Goal: Book appointment/travel/reservation

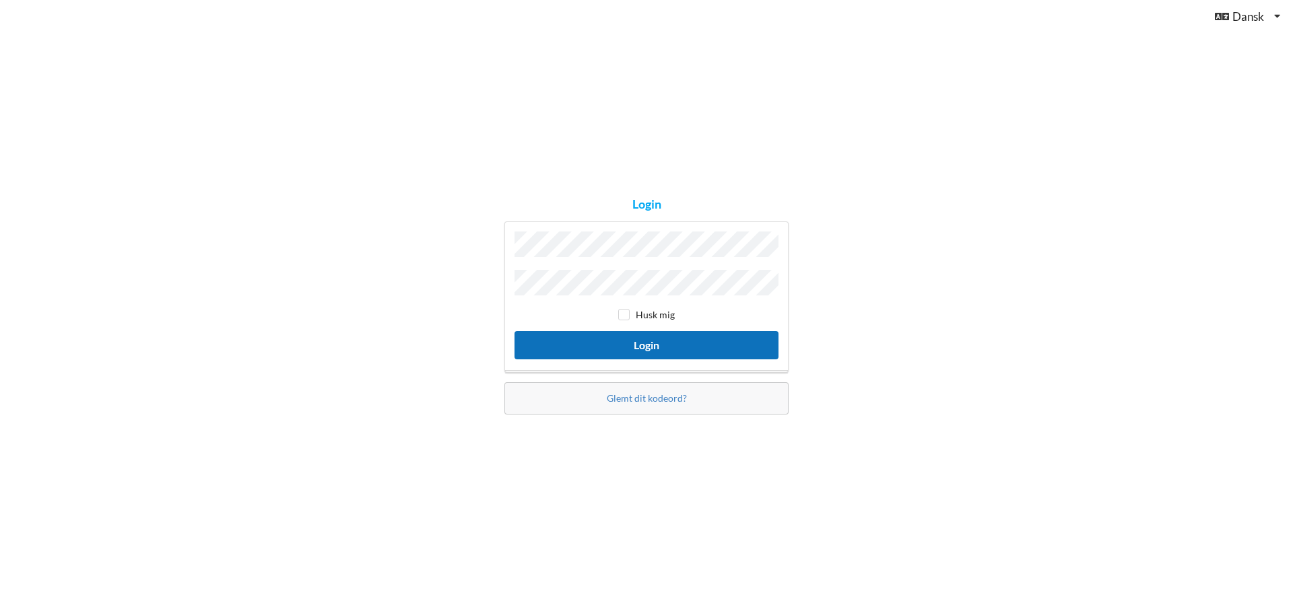
click at [683, 335] on button "Login" at bounding box center [646, 345] width 264 height 28
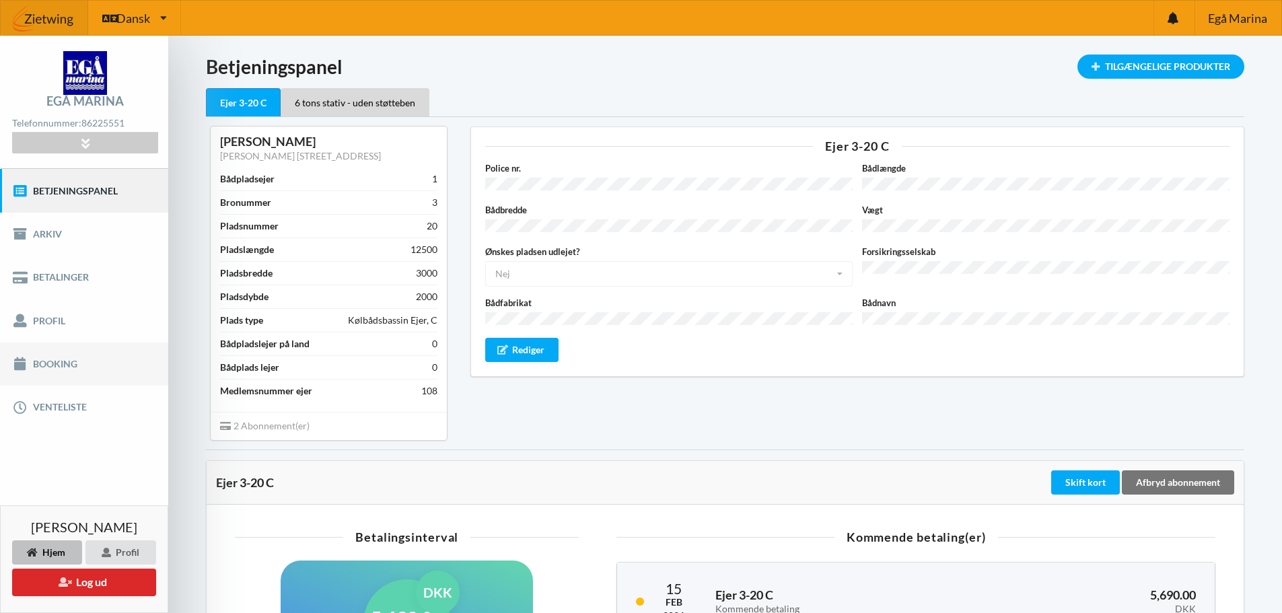
click at [39, 364] on link "Booking" at bounding box center [84, 364] width 168 height 43
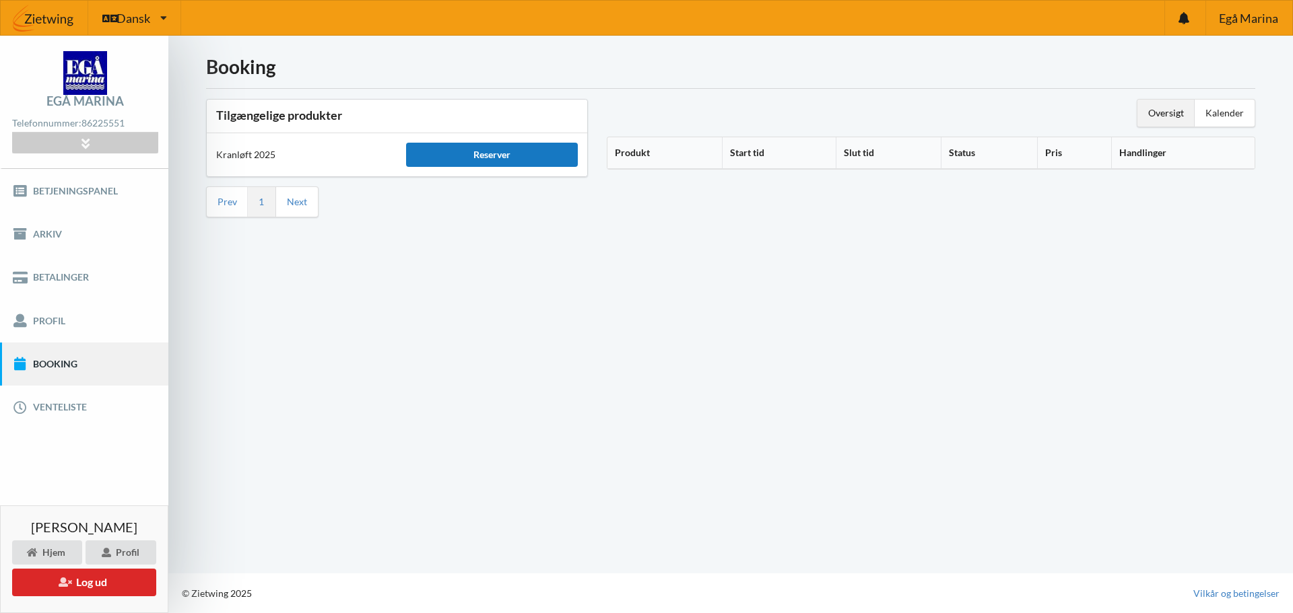
click at [502, 166] on div "Reserver" at bounding box center [491, 155] width 171 height 24
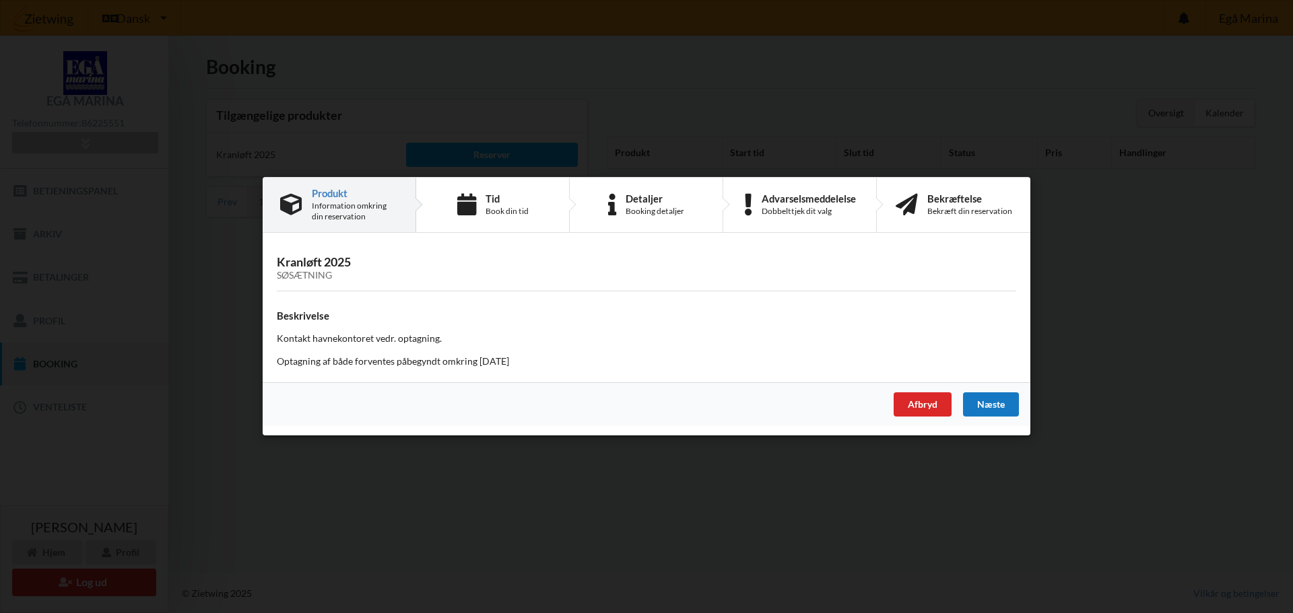
click at [988, 407] on div "Næste" at bounding box center [991, 405] width 56 height 24
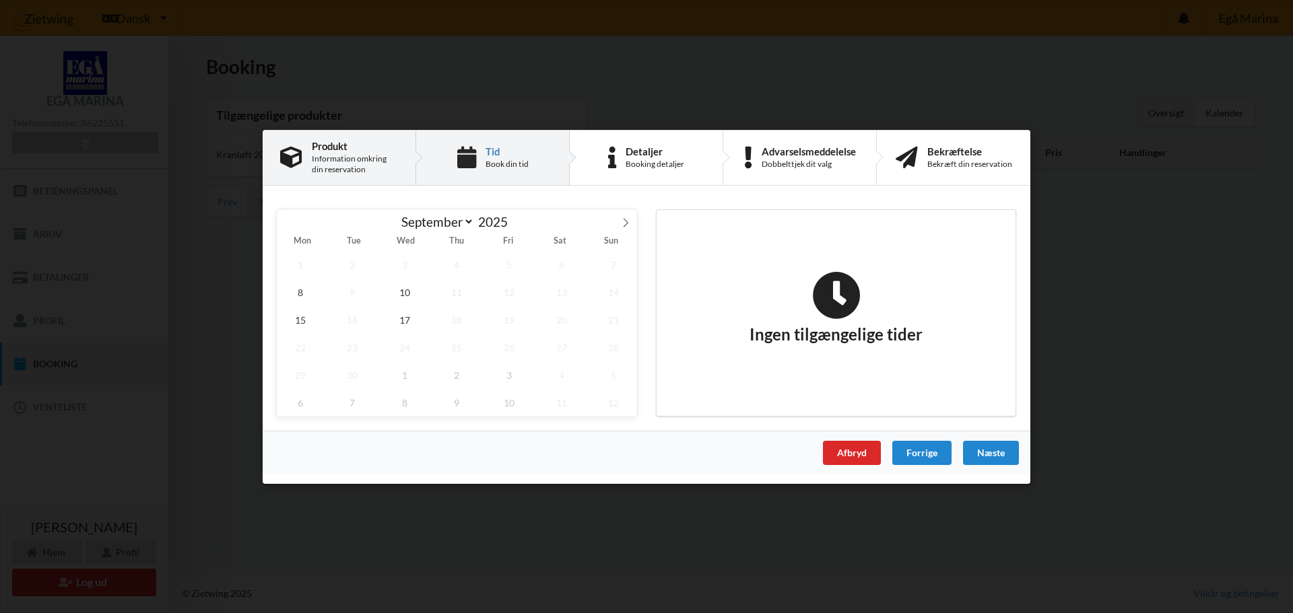
click at [325, 153] on div "Information omkring din reservation" at bounding box center [355, 164] width 86 height 22
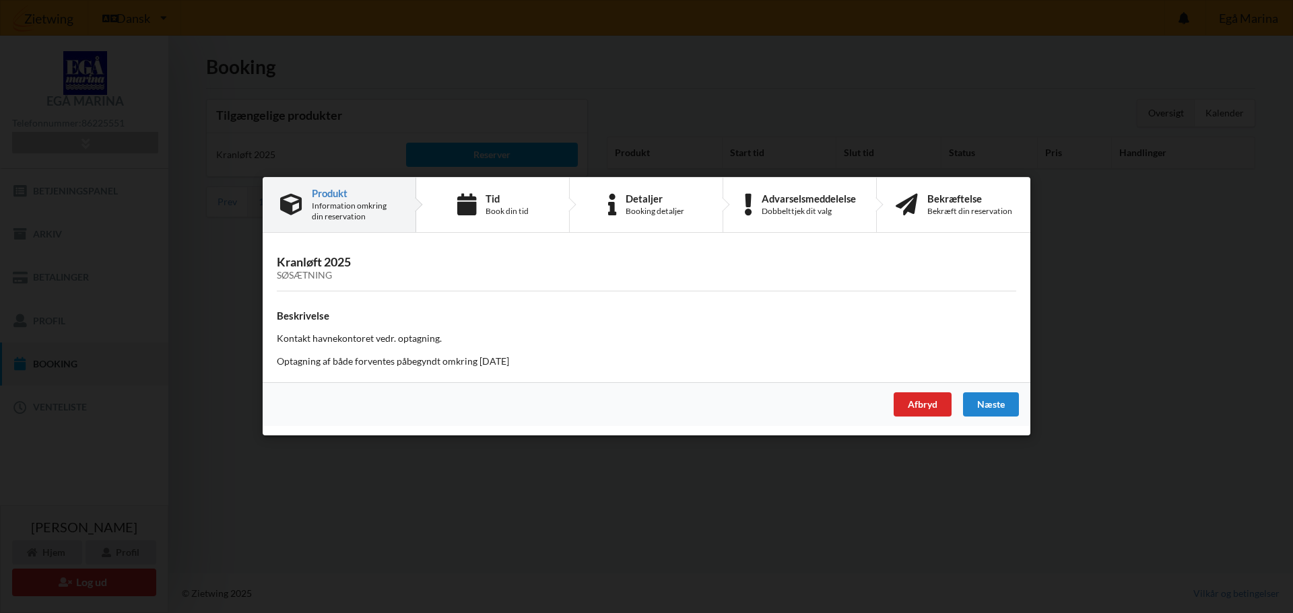
click at [332, 346] on div "Kontakt havnekontoret vedr. optagning. Optagning af både forventes påbegyndt om…" at bounding box center [646, 351] width 739 height 36
click at [300, 312] on h4 "Beskrivelse" at bounding box center [646, 316] width 739 height 13
click at [977, 409] on div "Næste" at bounding box center [991, 405] width 56 height 24
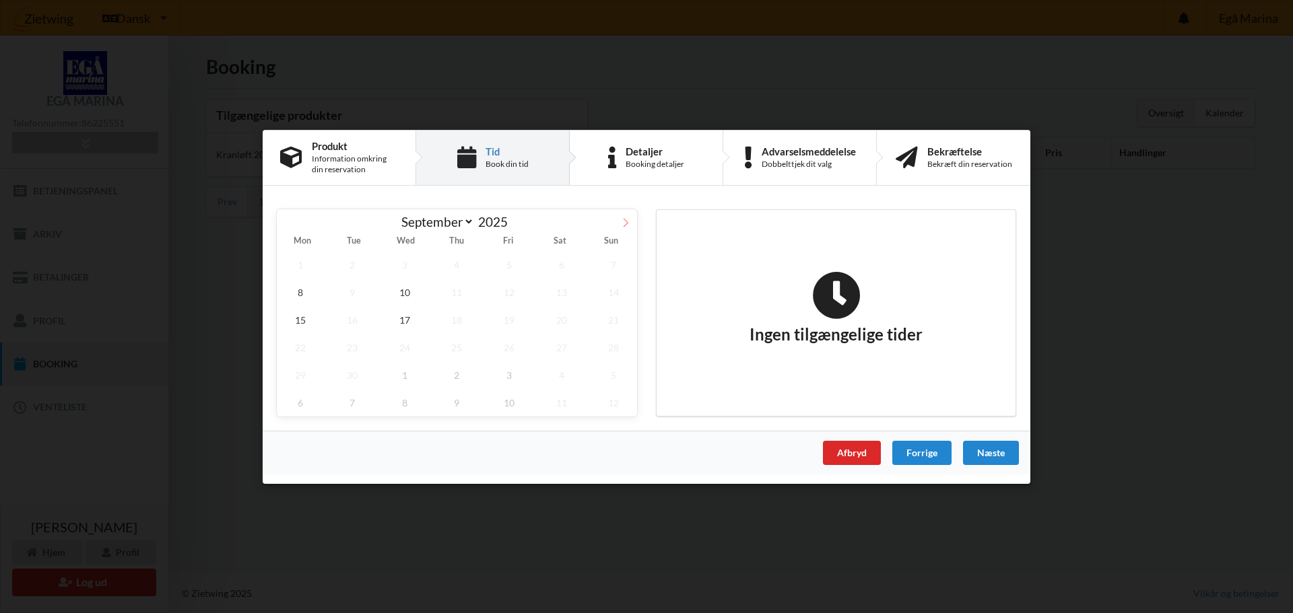
click at [622, 223] on icon at bounding box center [625, 221] width 9 height 9
select select "9"
click at [340, 156] on div "Information omkring din reservation" at bounding box center [355, 164] width 86 height 22
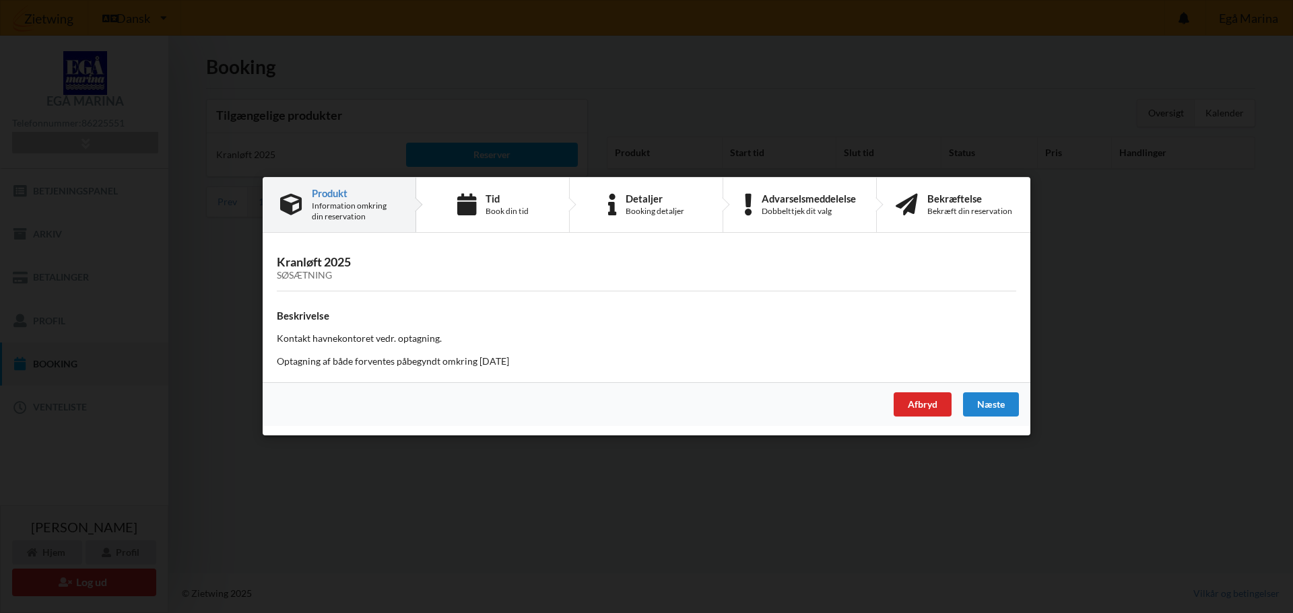
click at [329, 272] on div "Søsætning" at bounding box center [646, 276] width 739 height 11
click at [930, 405] on div "Afbryd" at bounding box center [922, 405] width 58 height 24
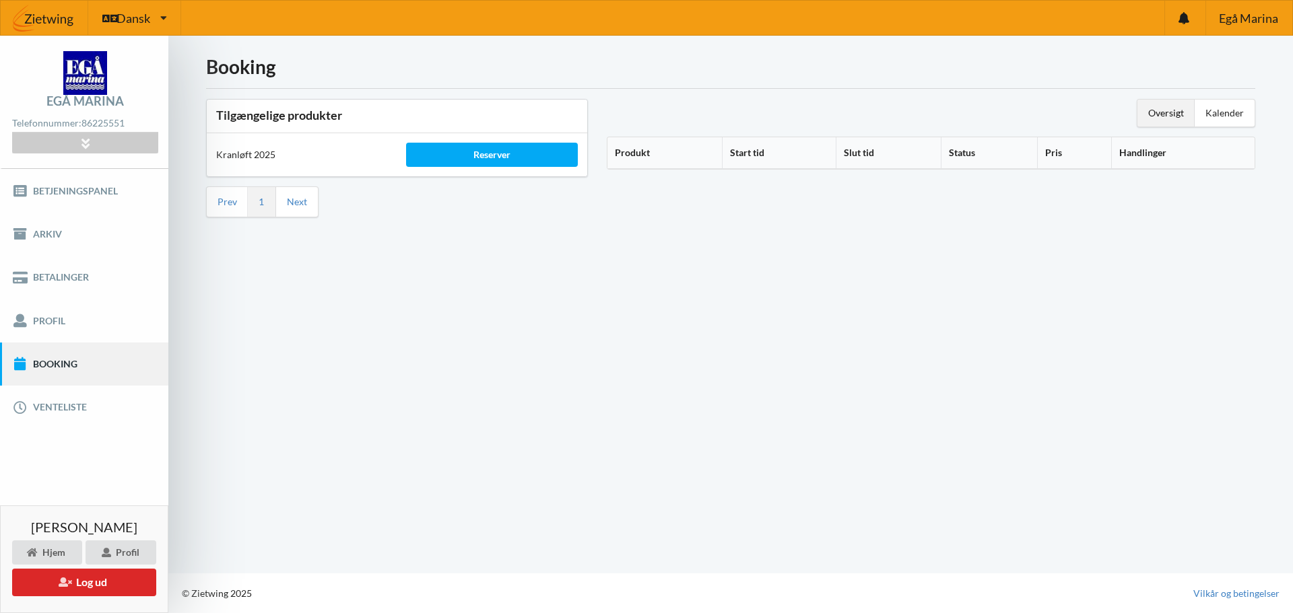
click at [643, 156] on th "Produkt" at bounding box center [664, 153] width 114 height 32
click at [653, 151] on icon at bounding box center [655, 150] width 11 height 9
click at [490, 149] on div "Reserver" at bounding box center [491, 155] width 171 height 24
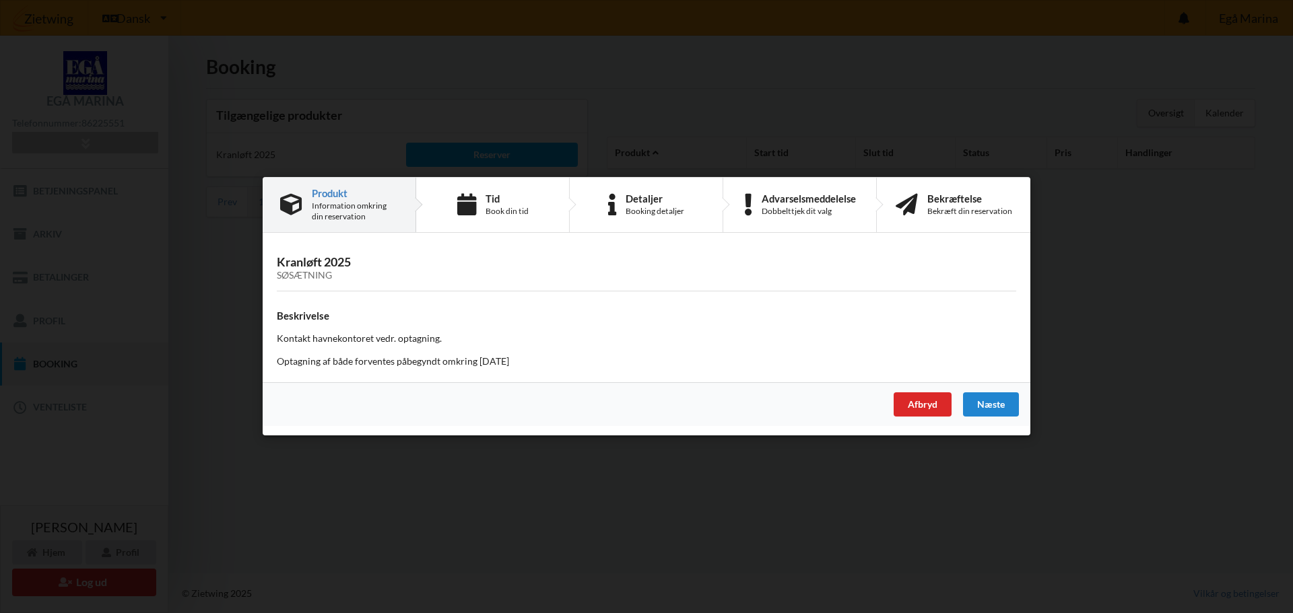
click at [341, 201] on div "Information omkring din reservation" at bounding box center [355, 212] width 86 height 22
click at [973, 406] on div "Næste" at bounding box center [991, 405] width 56 height 24
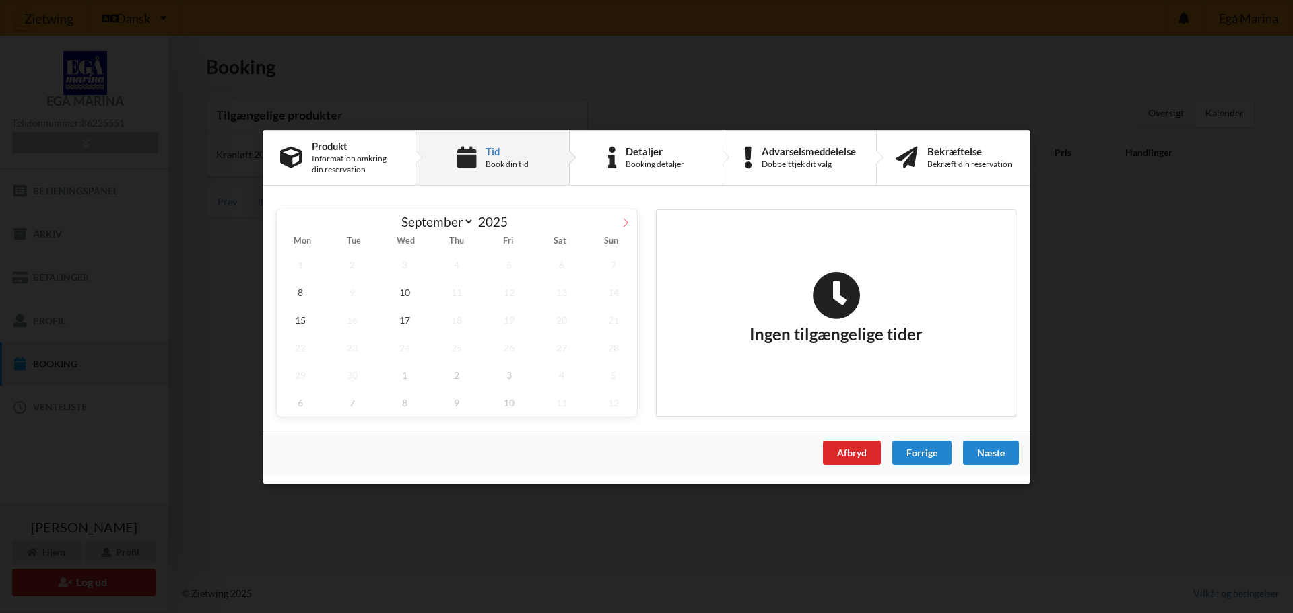
click at [626, 221] on icon at bounding box center [625, 221] width 9 height 9
select select "9"
click at [448, 262] on span "2" at bounding box center [457, 264] width 47 height 28
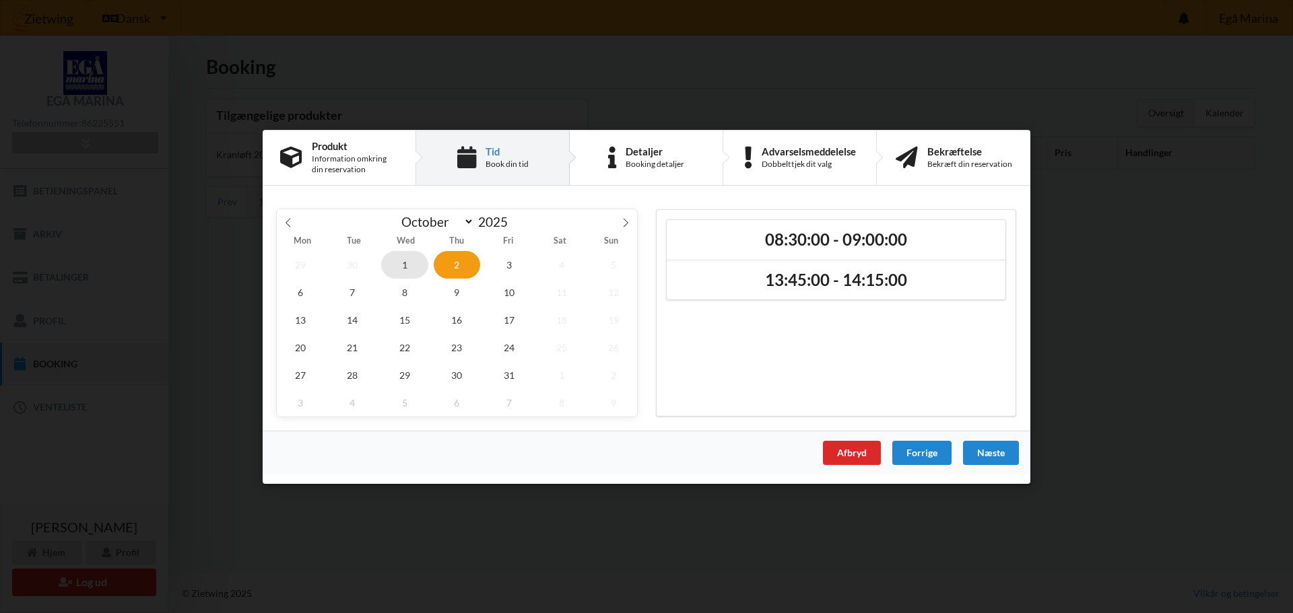
click at [410, 257] on span "1" at bounding box center [404, 264] width 47 height 28
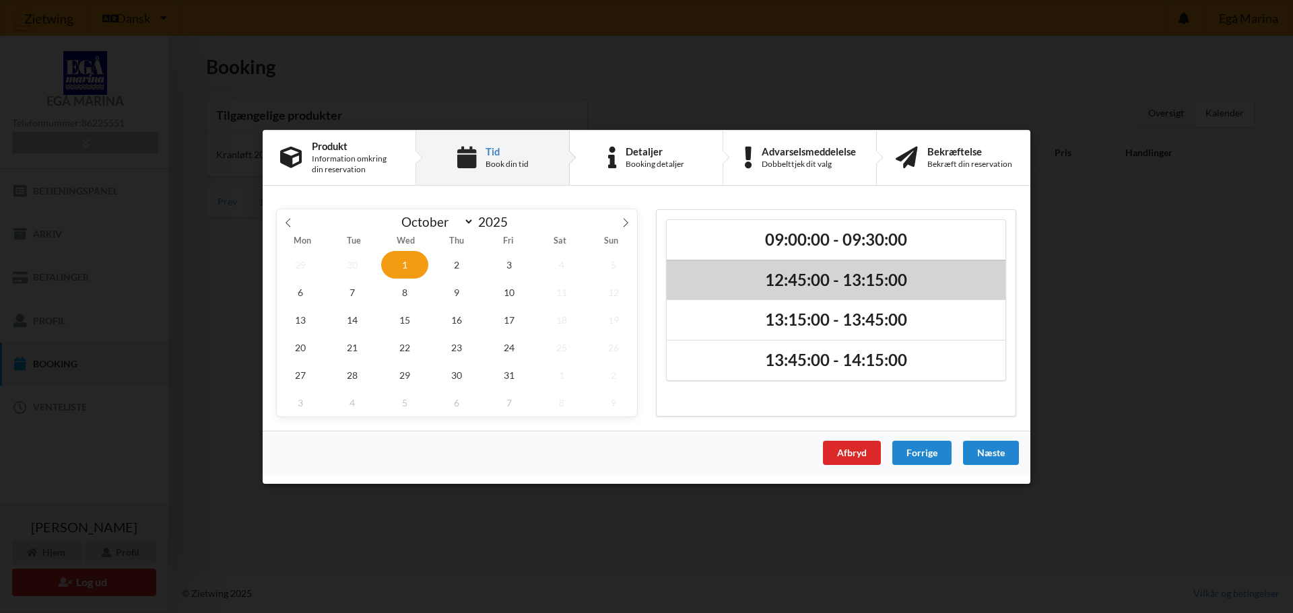
click at [823, 276] on h2 "12:45:00 - 13:15:00" at bounding box center [836, 279] width 320 height 21
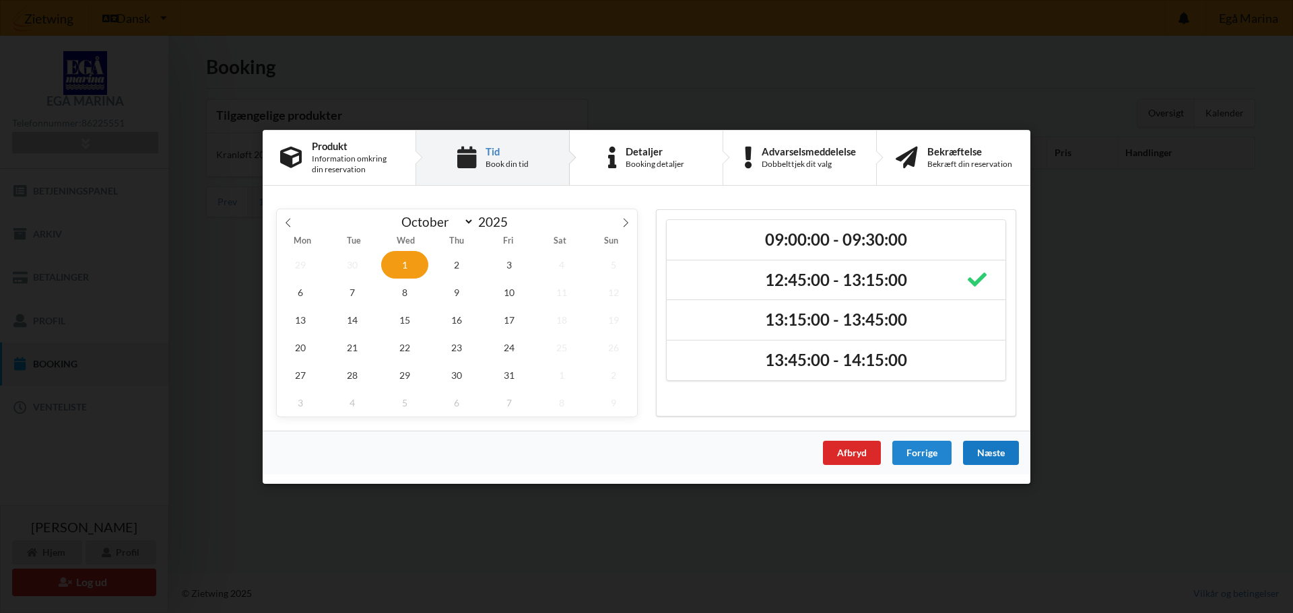
click at [999, 455] on div "Næste" at bounding box center [991, 452] width 56 height 24
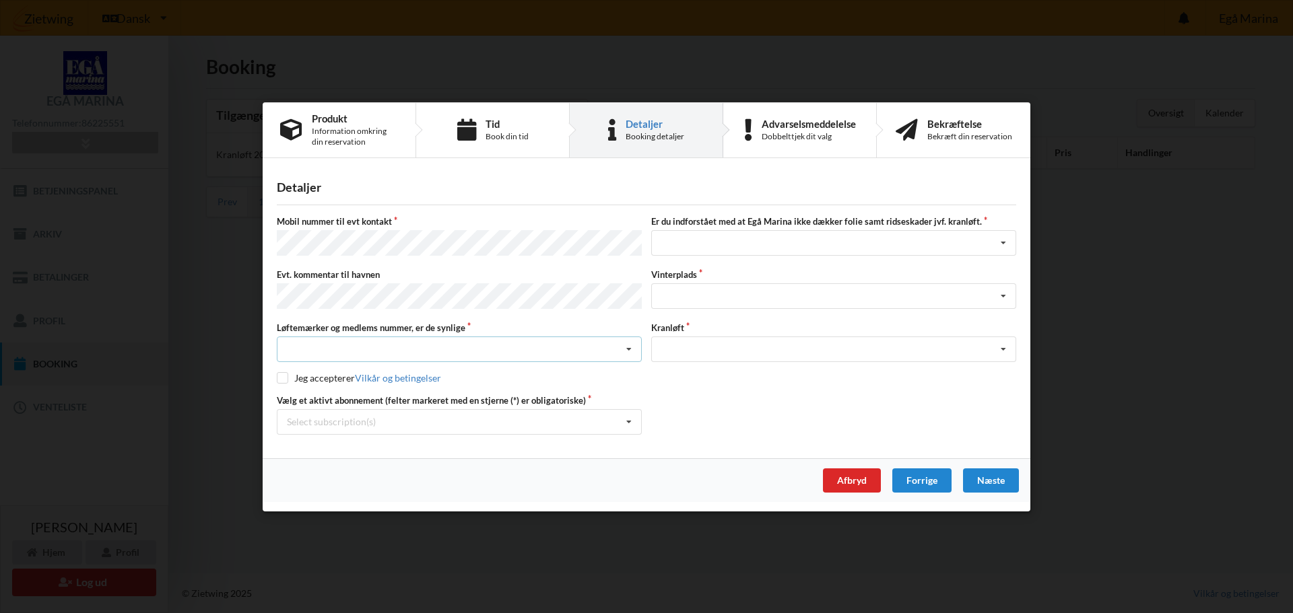
click at [633, 343] on icon at bounding box center [629, 349] width 20 height 25
click at [364, 389] on div "Ja, mine mærker er synlige og intakte" at bounding box center [459, 398] width 364 height 25
click at [285, 376] on input "checkbox" at bounding box center [282, 377] width 11 height 11
checkbox input "true"
click at [624, 417] on icon at bounding box center [629, 421] width 20 height 25
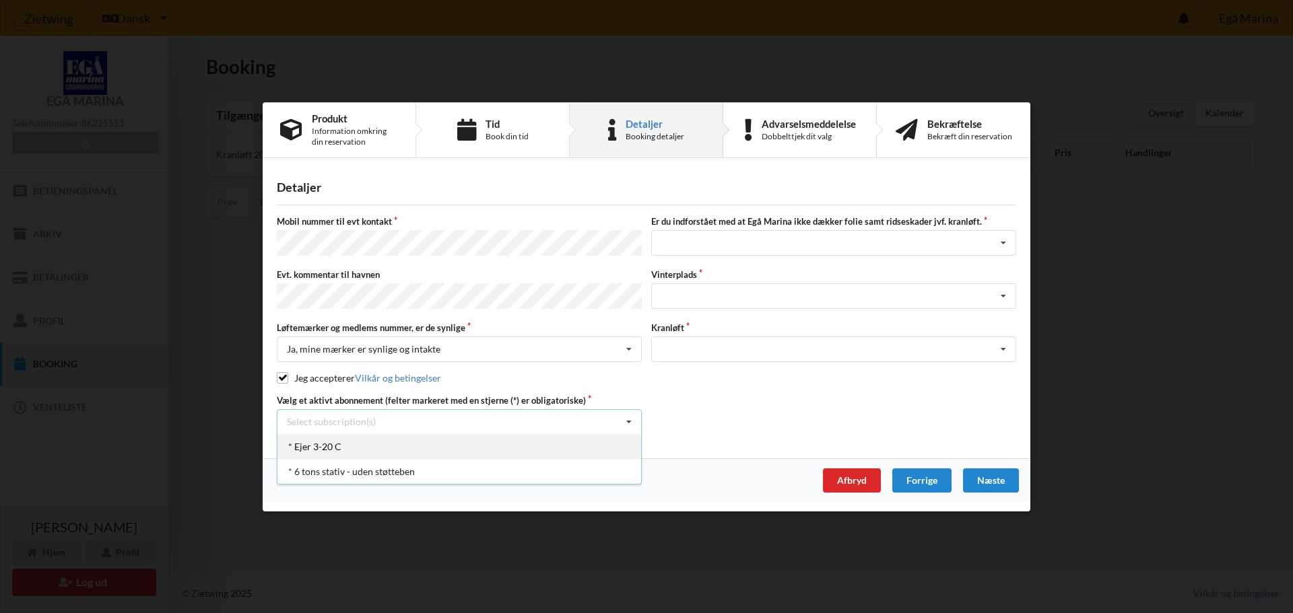
click at [339, 442] on div "* Ejer 3-20 C" at bounding box center [459, 446] width 364 height 25
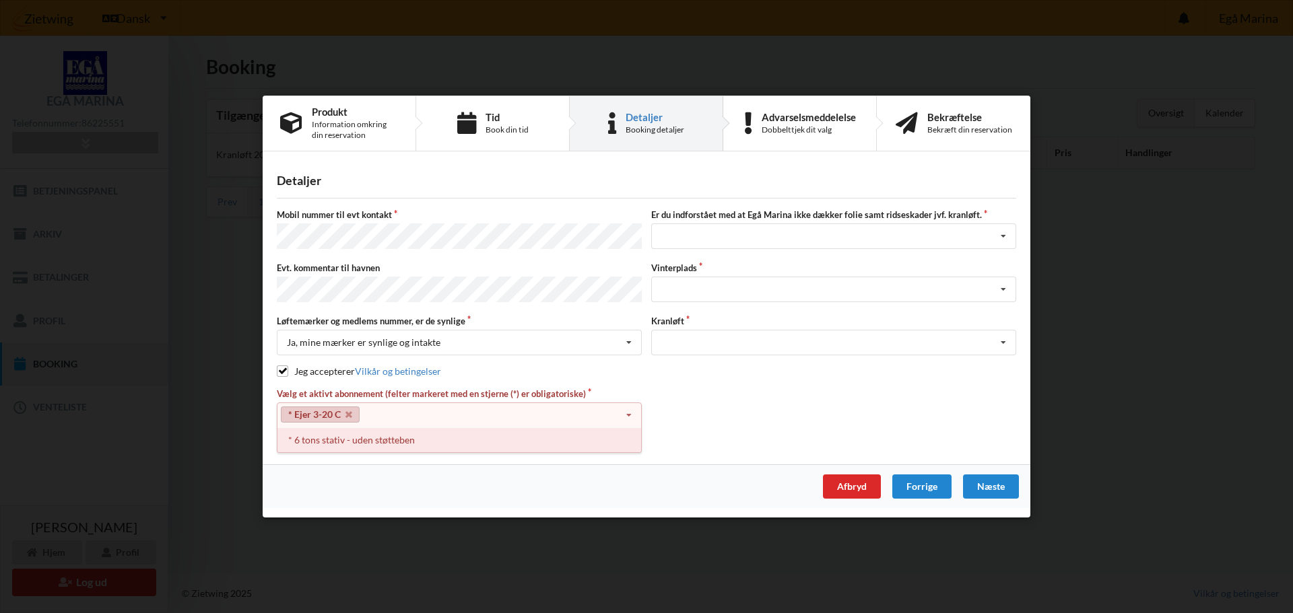
click at [339, 443] on div "* 6 tons stativ - uden støtteben" at bounding box center [459, 439] width 364 height 25
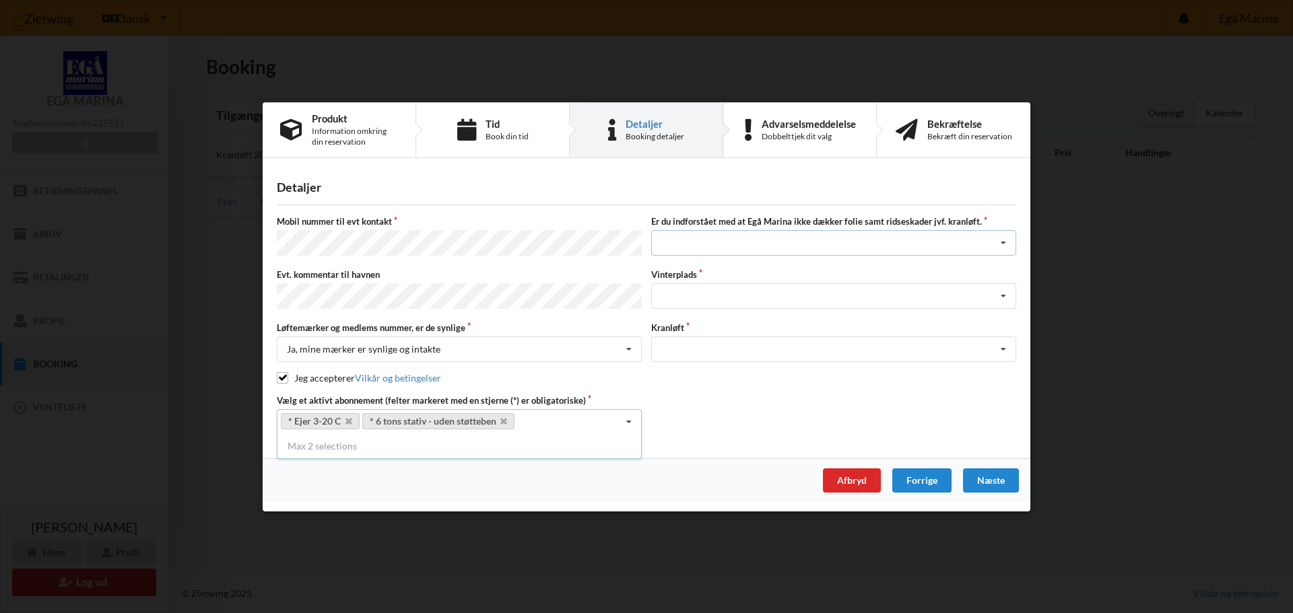
click at [994, 248] on icon at bounding box center [1003, 243] width 20 height 25
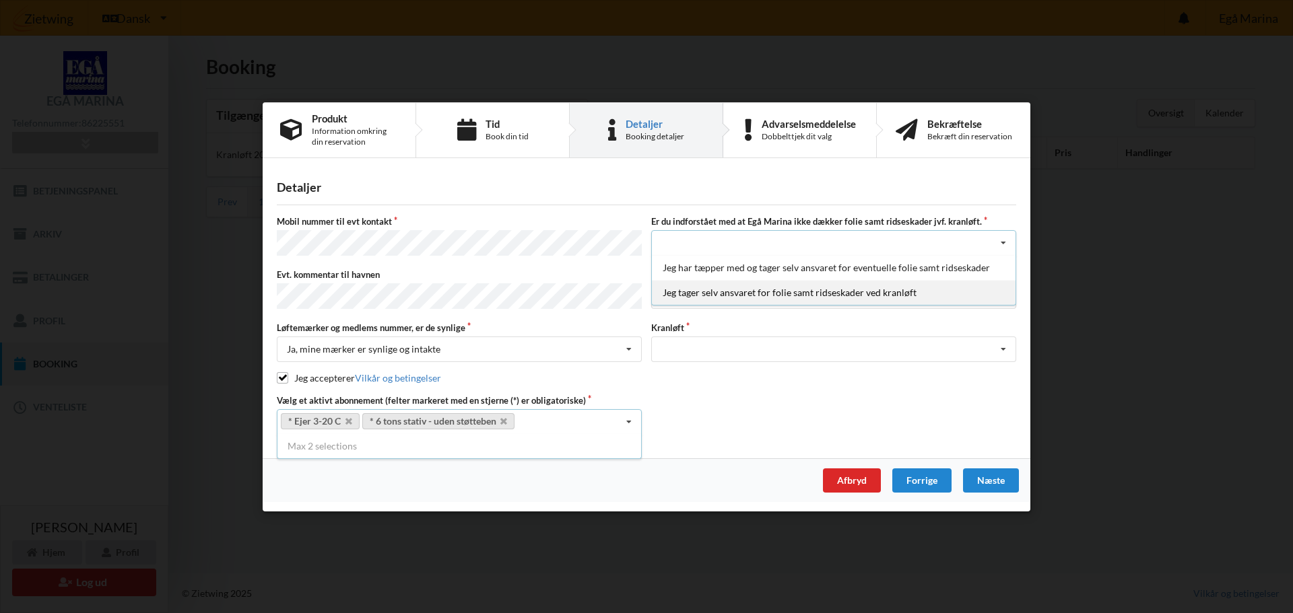
click at [700, 296] on div "Jeg tager selv ansvaret for folie samt ridseskader ved kranløft" at bounding box center [834, 292] width 364 height 25
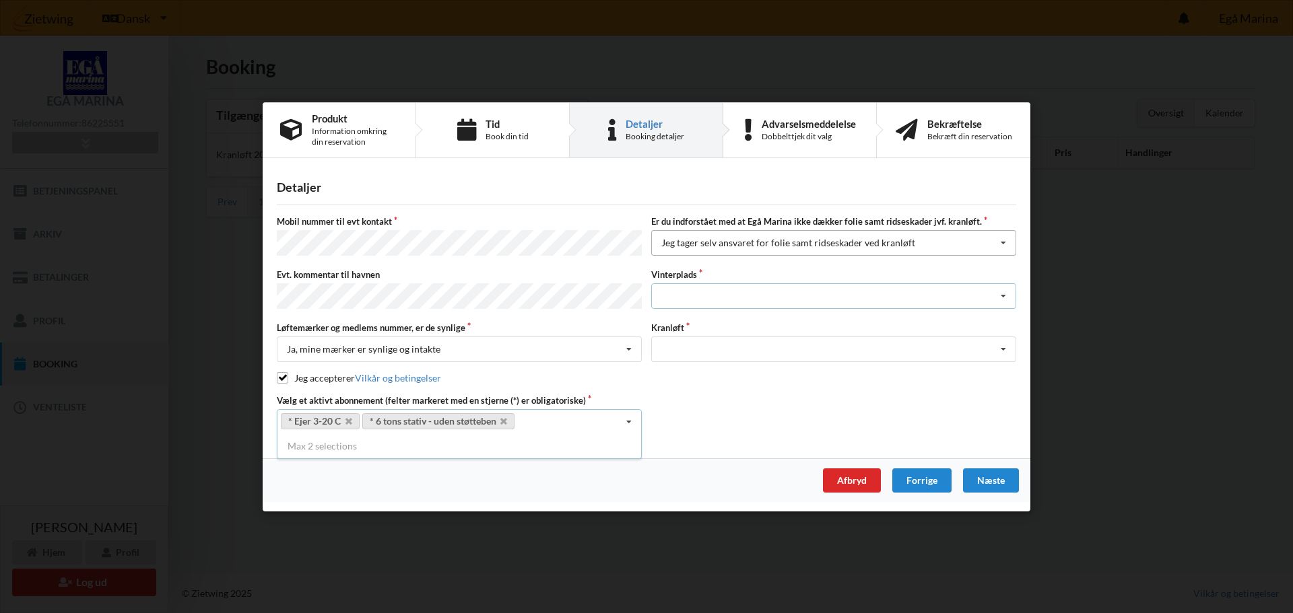
click at [700, 296] on div "Landplads nr. 1 Landplads nr. 2 Landplads nr.3 Landplads nr. 4 Landplads nr. 5 …" at bounding box center [833, 296] width 365 height 26
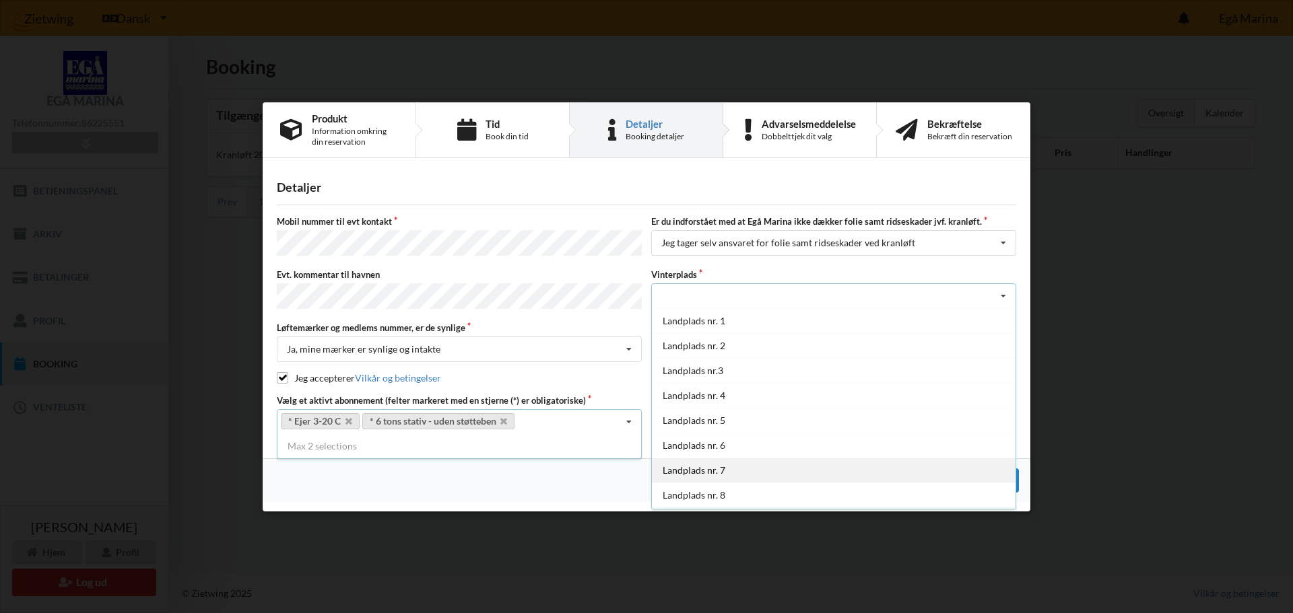
click at [696, 469] on div "Landplads nr. 7" at bounding box center [834, 470] width 364 height 25
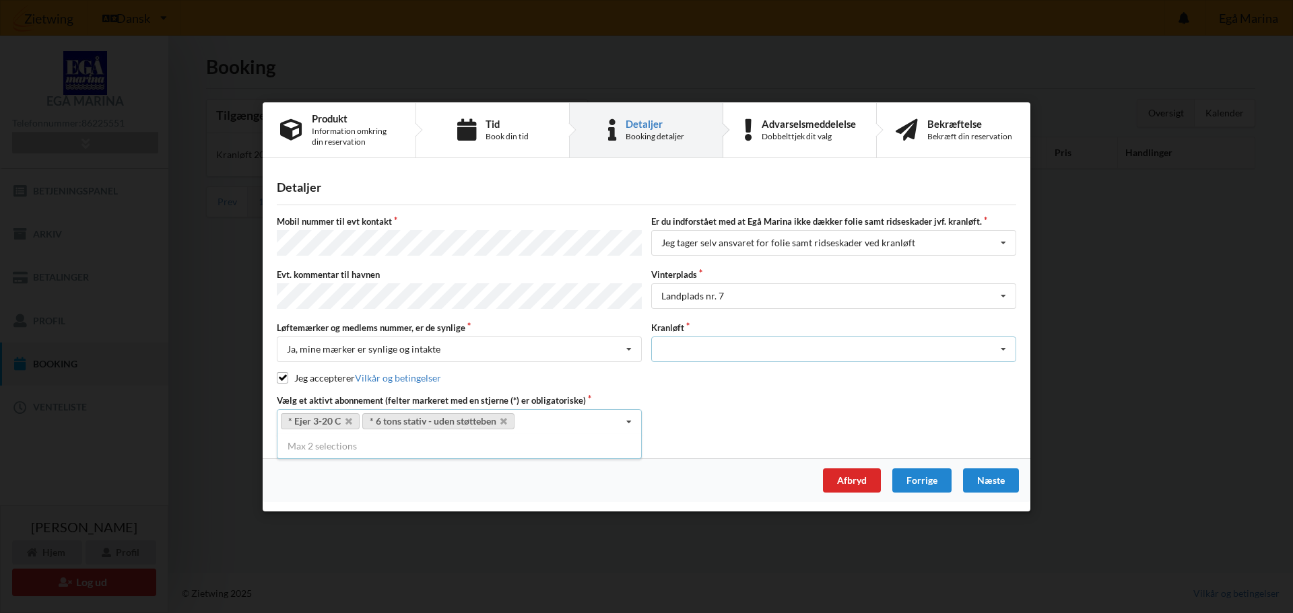
click at [718, 345] on div "Optagning" at bounding box center [833, 350] width 365 height 26
click at [681, 370] on div "Optagning" at bounding box center [834, 374] width 364 height 25
click at [991, 472] on div "Næste" at bounding box center [991, 480] width 56 height 24
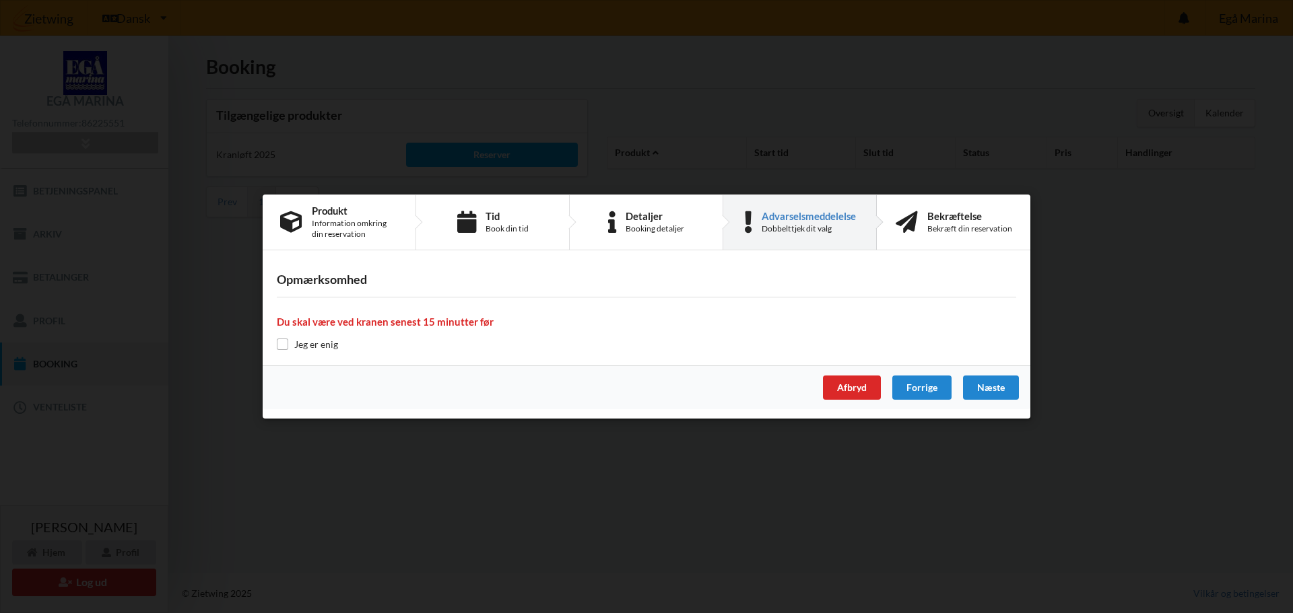
click at [289, 343] on label "Jeg er enig" at bounding box center [307, 344] width 61 height 11
click at [285, 345] on input "checkbox" at bounding box center [282, 344] width 11 height 11
checkbox input "true"
click at [975, 388] on div "Næste" at bounding box center [991, 388] width 56 height 24
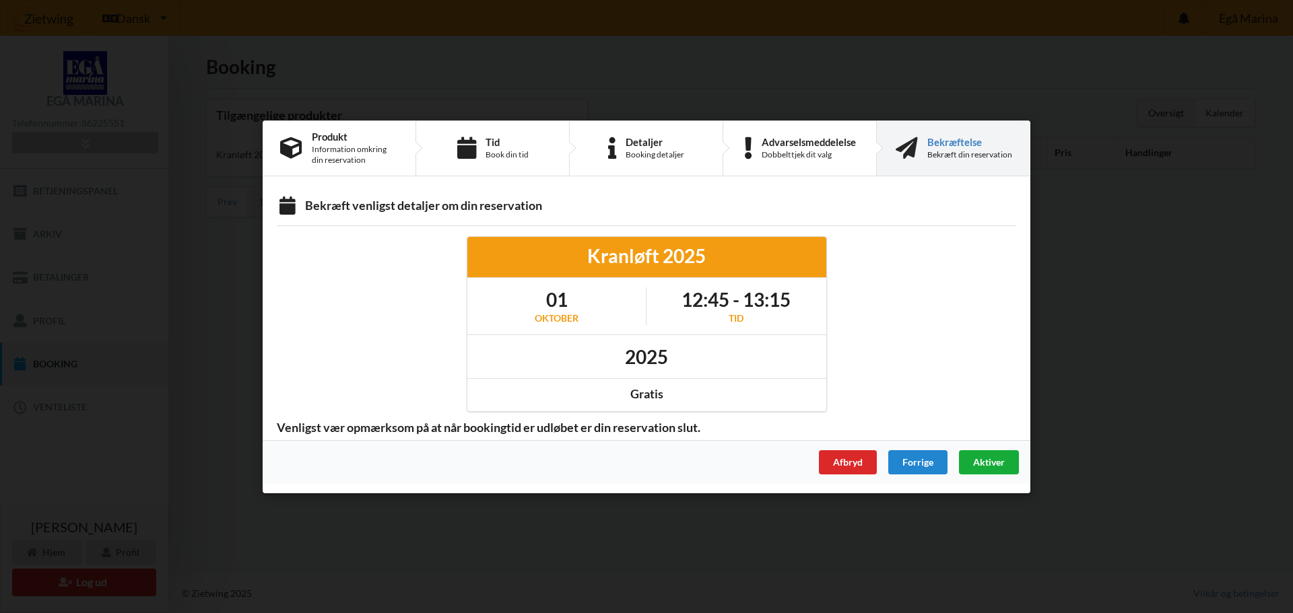
click at [993, 460] on span "Aktiver" at bounding box center [989, 461] width 32 height 11
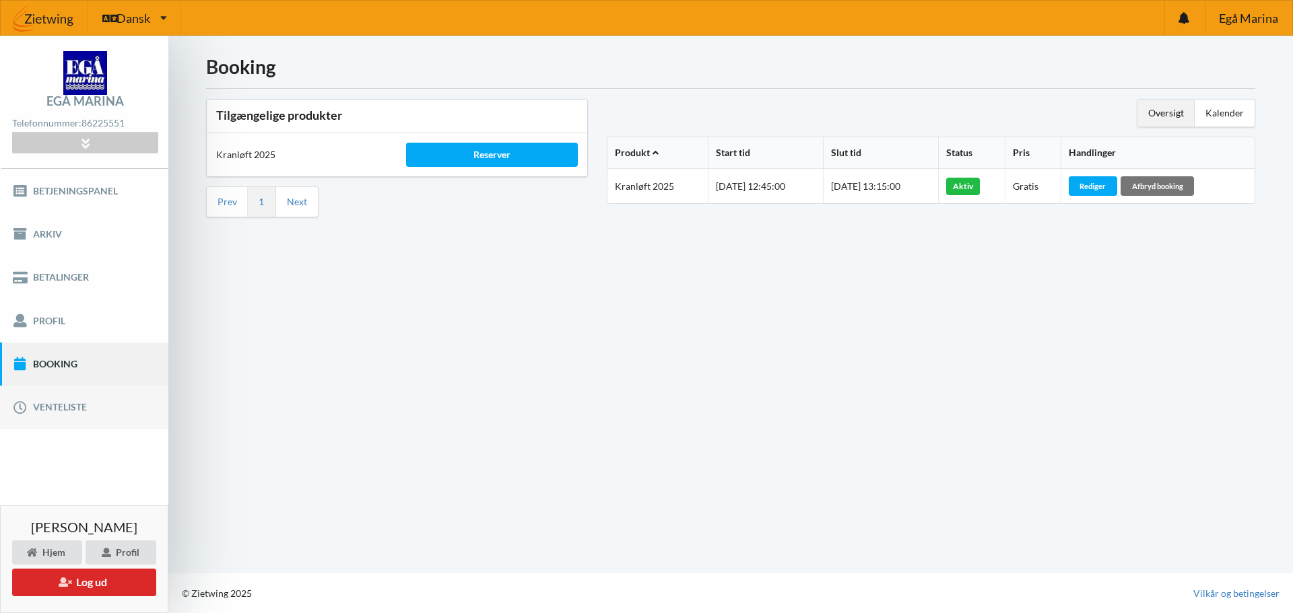
click at [60, 406] on link "Venteliste" at bounding box center [84, 407] width 168 height 43
